Goal: Navigation & Orientation: Find specific page/section

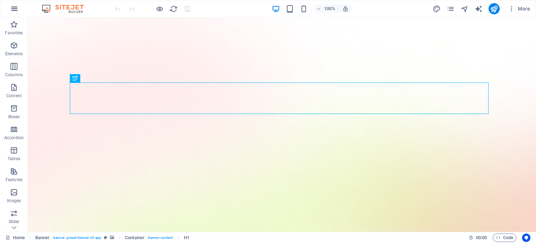
click at [15, 7] on icon "button" at bounding box center [14, 9] width 8 height 8
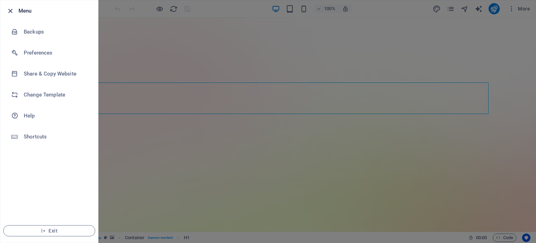
click at [8, 10] on icon "button" at bounding box center [10, 11] width 8 height 8
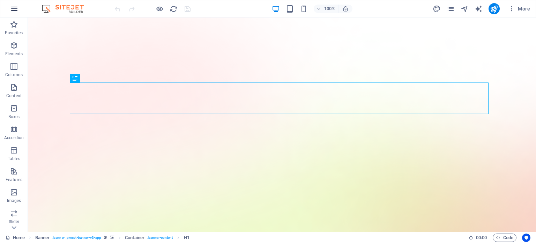
click at [12, 10] on icon "button" at bounding box center [14, 9] width 8 height 8
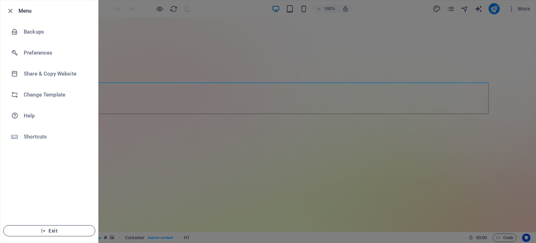
click at [54, 232] on span "Exit" at bounding box center [49, 231] width 80 height 6
click at [141, 140] on div at bounding box center [268, 121] width 536 height 243
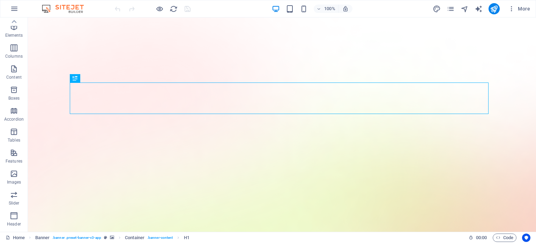
scroll to position [15, 0]
click at [15, 226] on icon at bounding box center [14, 227] width 10 height 10
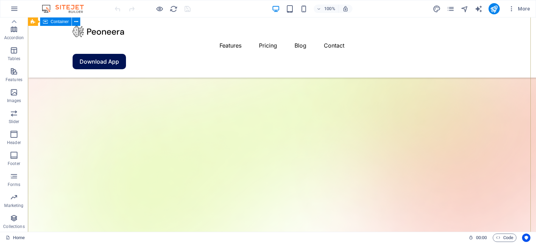
scroll to position [0, 0]
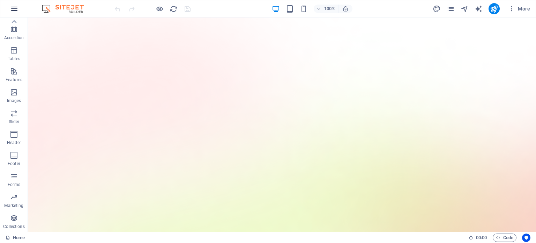
click at [14, 12] on icon "button" at bounding box center [14, 9] width 8 height 8
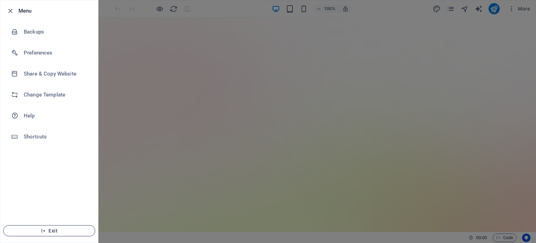
click at [64, 234] on button "Exit" at bounding box center [49, 230] width 92 height 11
